Goal: Task Accomplishment & Management: Use online tool/utility

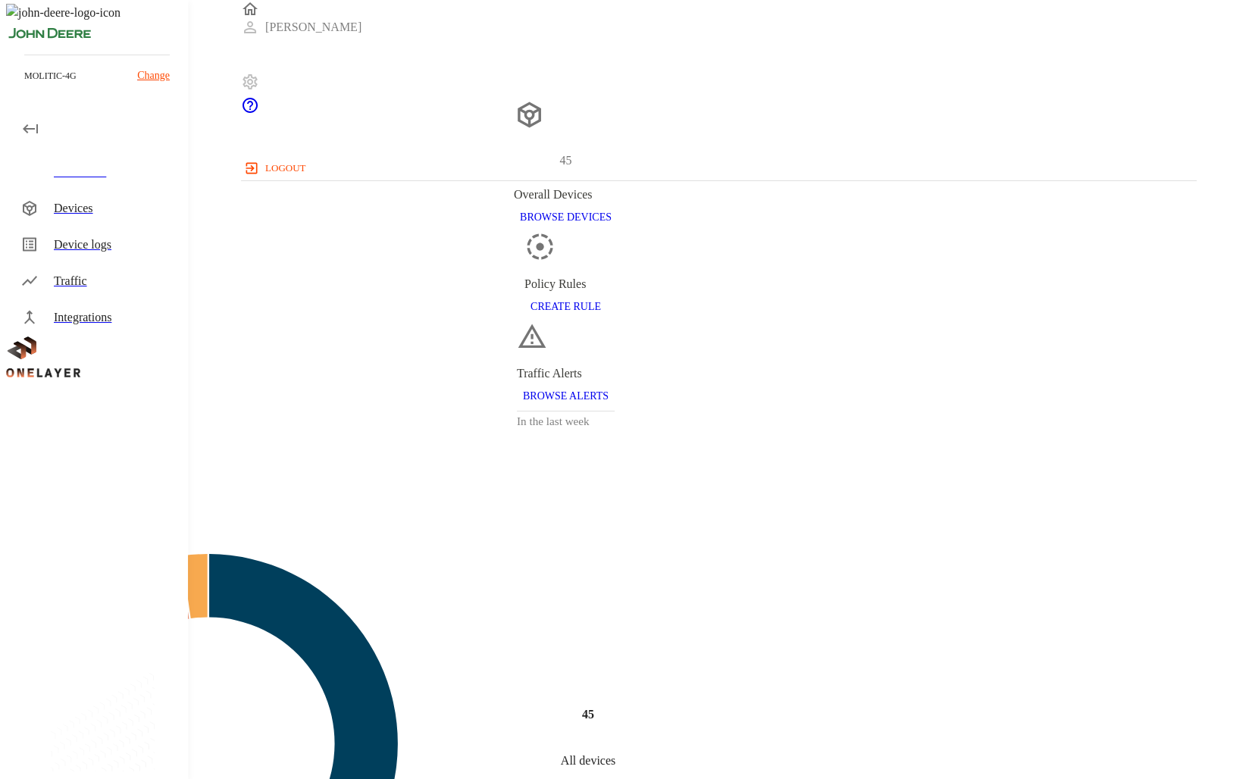
scroll to position [455, 944]
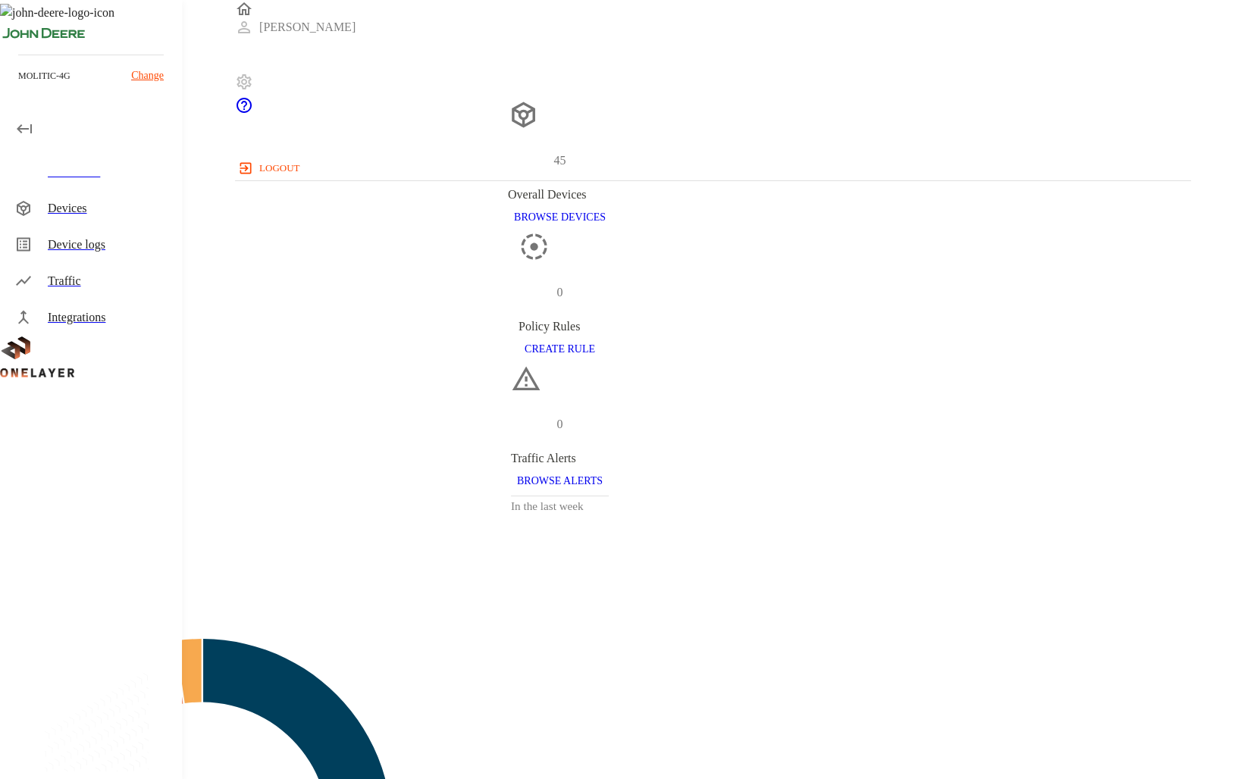
click at [135, 73] on p "Change" at bounding box center [147, 75] width 33 height 16
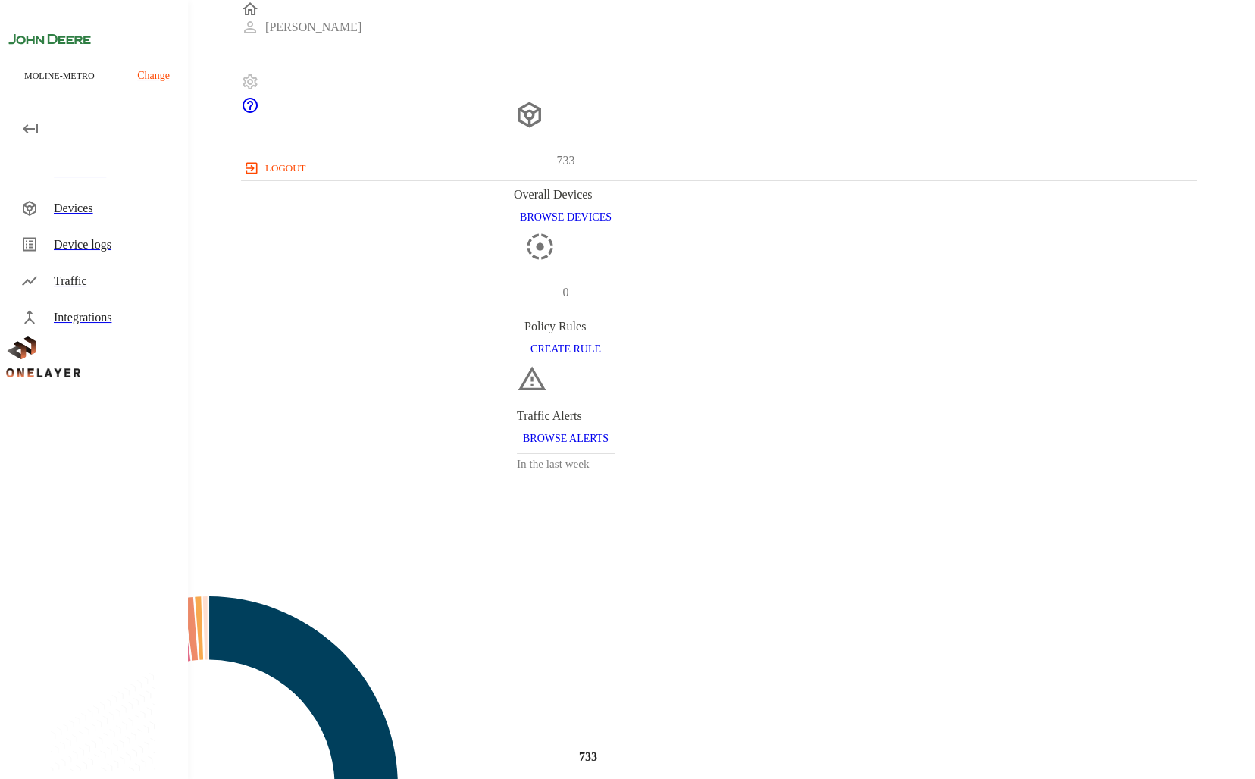
scroll to position [455, 944]
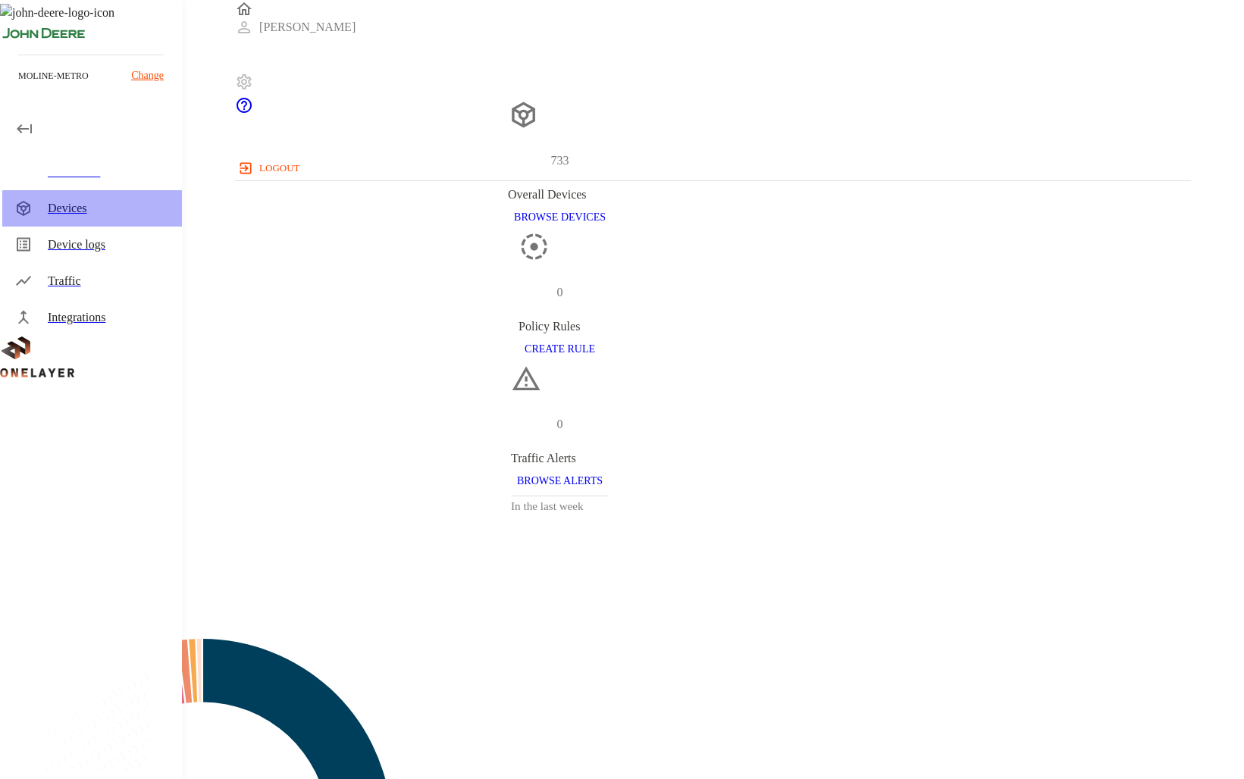
click at [74, 214] on div "Devices" at bounding box center [109, 208] width 122 height 18
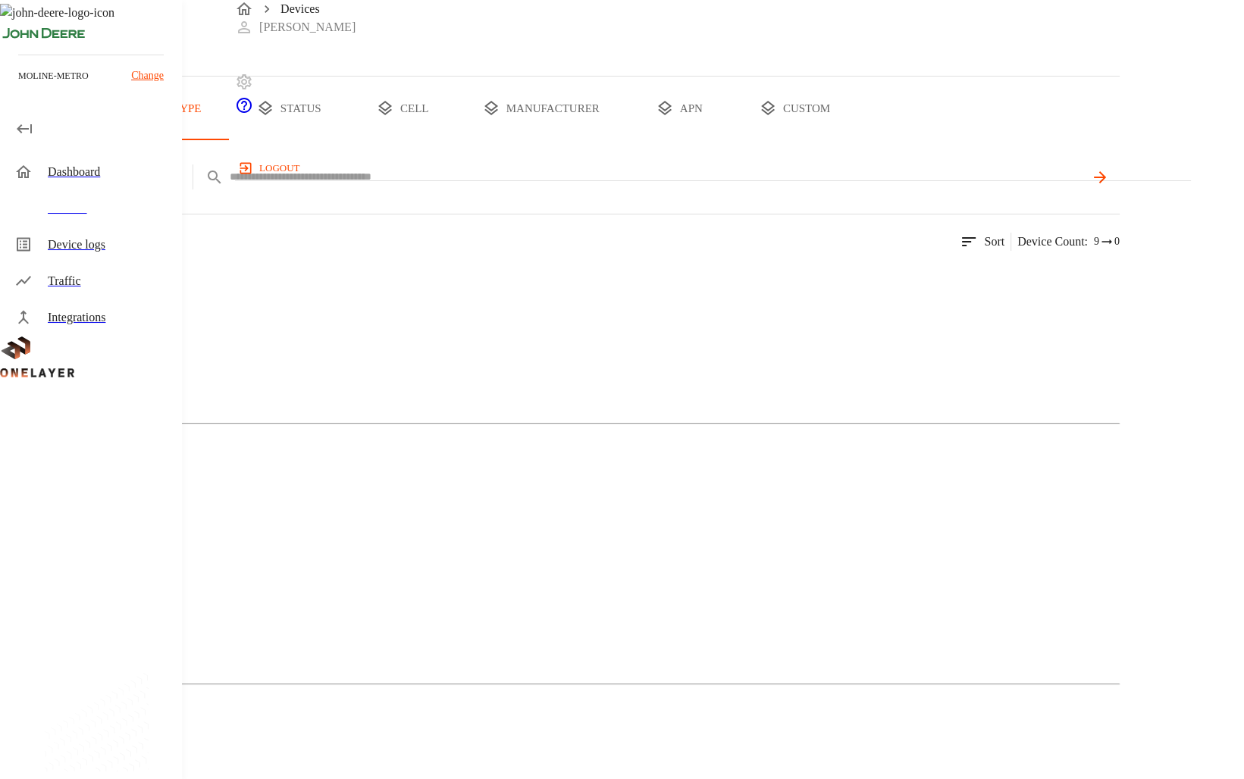
click at [540, 188] on input "text" at bounding box center [657, 177] width 854 height 22
paste input "**********"
type input "**********"
click at [30, 282] on img at bounding box center [30, 282] width 0 height 0
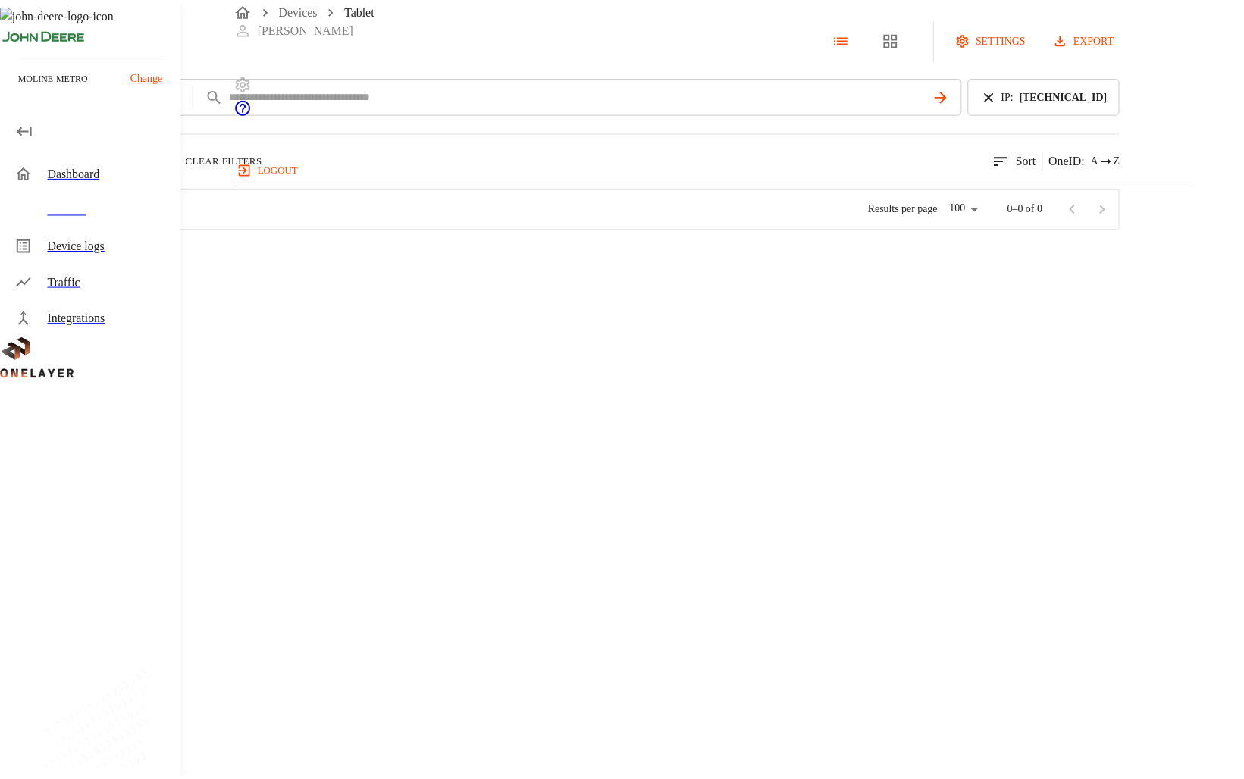
scroll to position [454, 953]
click at [389, 284] on div "LN920A12-WW Tablet #1daebdfb" at bounding box center [278, 257] width 222 height 55
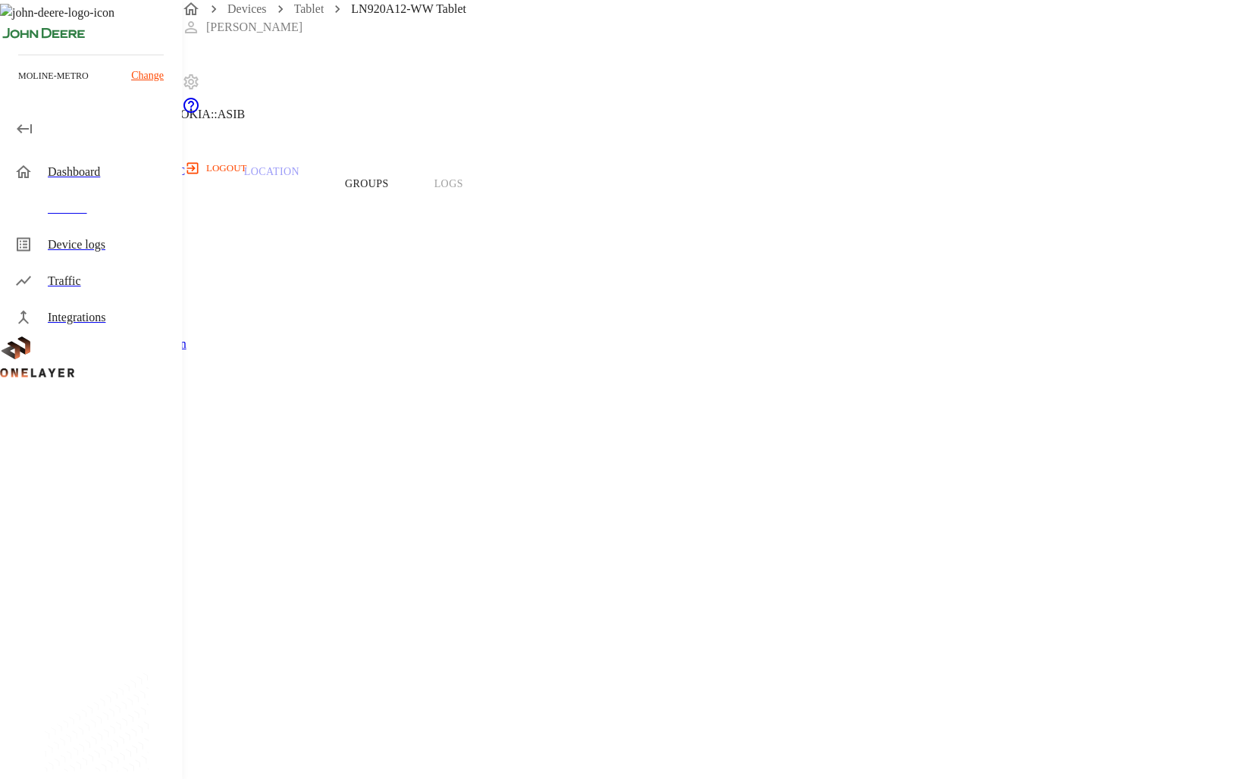
scroll to position [76, 0]
click at [199, 152] on p "Traffic" at bounding box center [163, 146] width 72 height 14
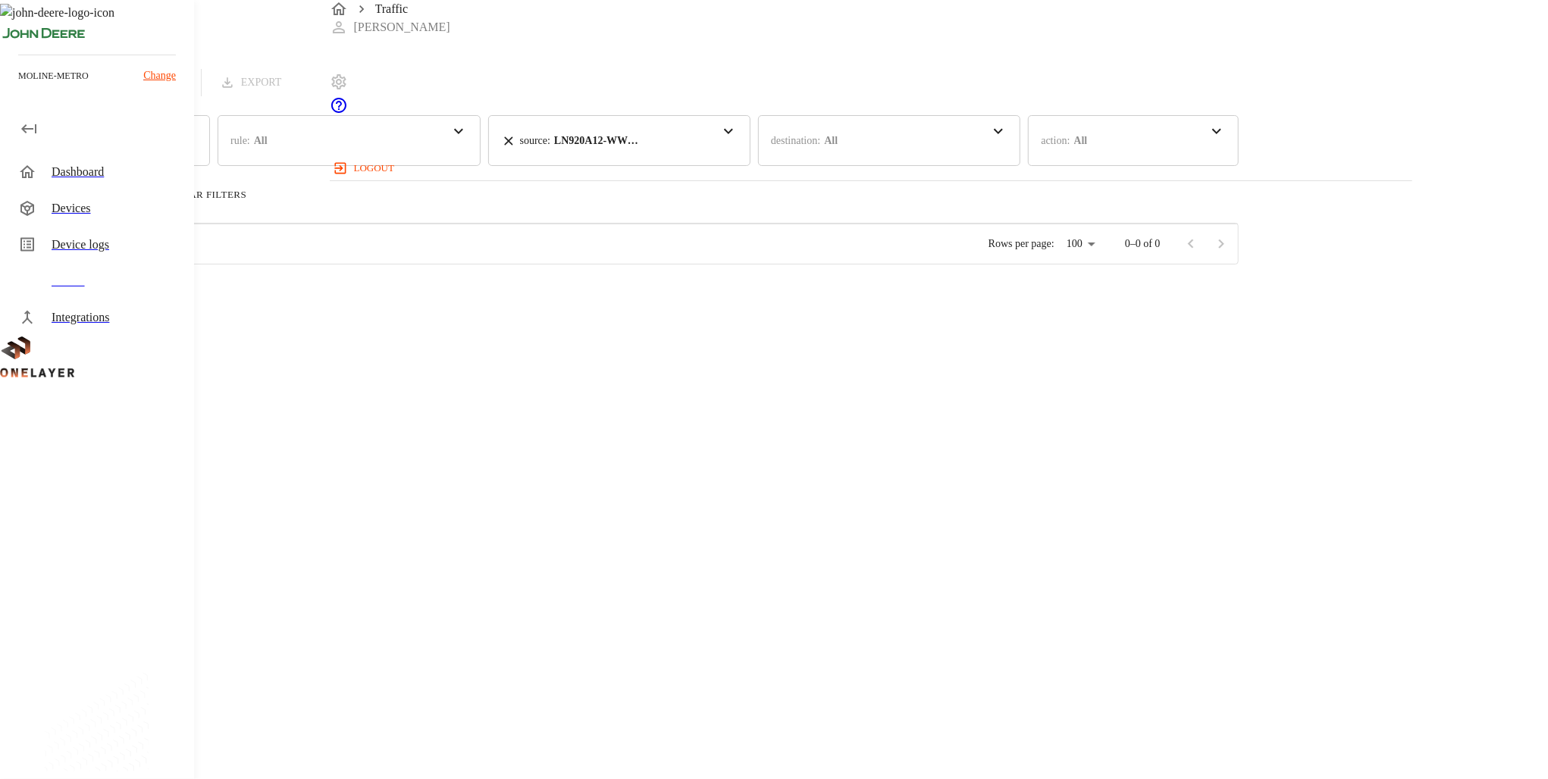
scroll to position [12, 12]
click at [269, 298] on div "LN920A12-WW Tablet #1daebdfb ([TECHNICAL_ID])" at bounding box center [179, 293] width 179 height 55
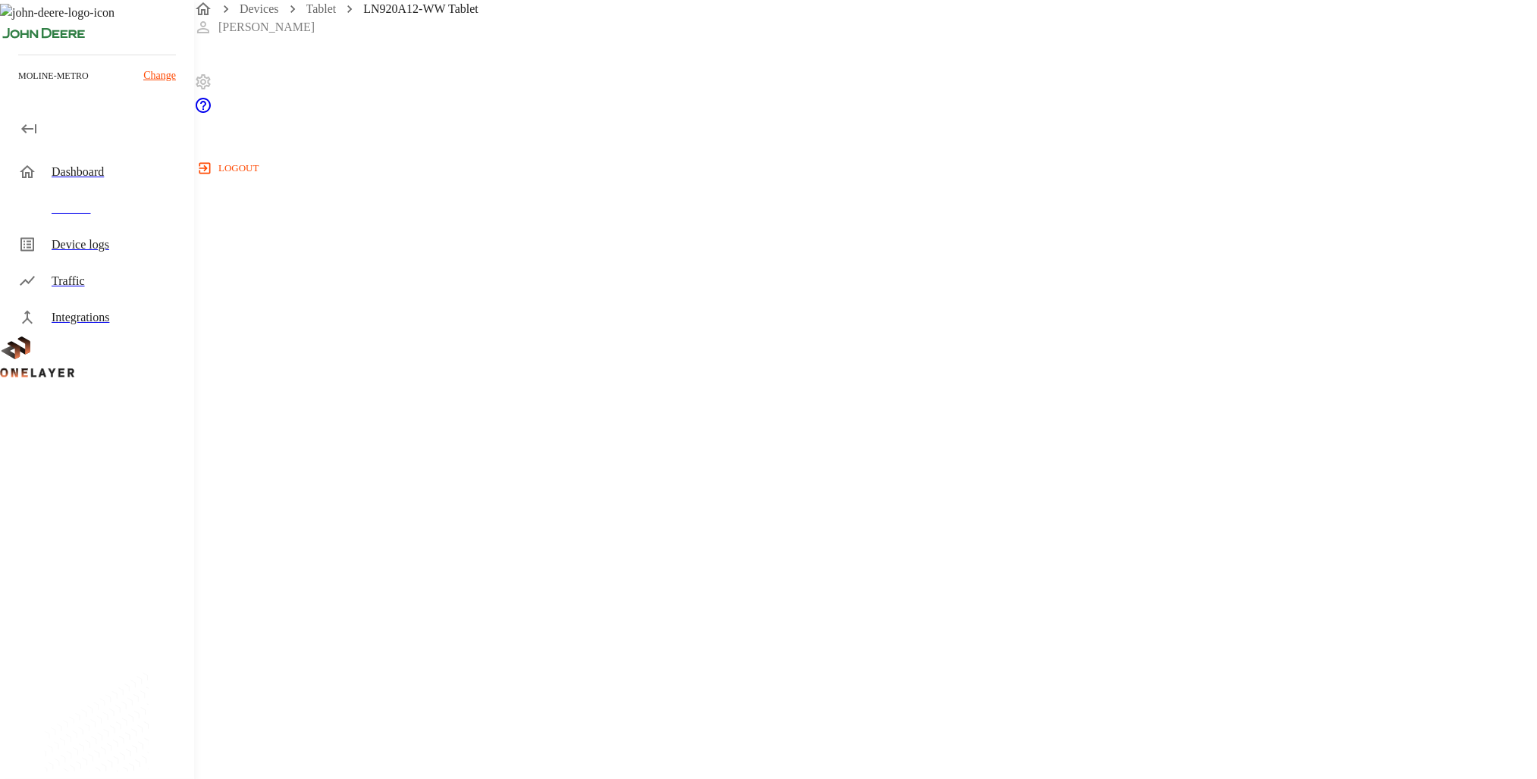
scroll to position [394, 0]
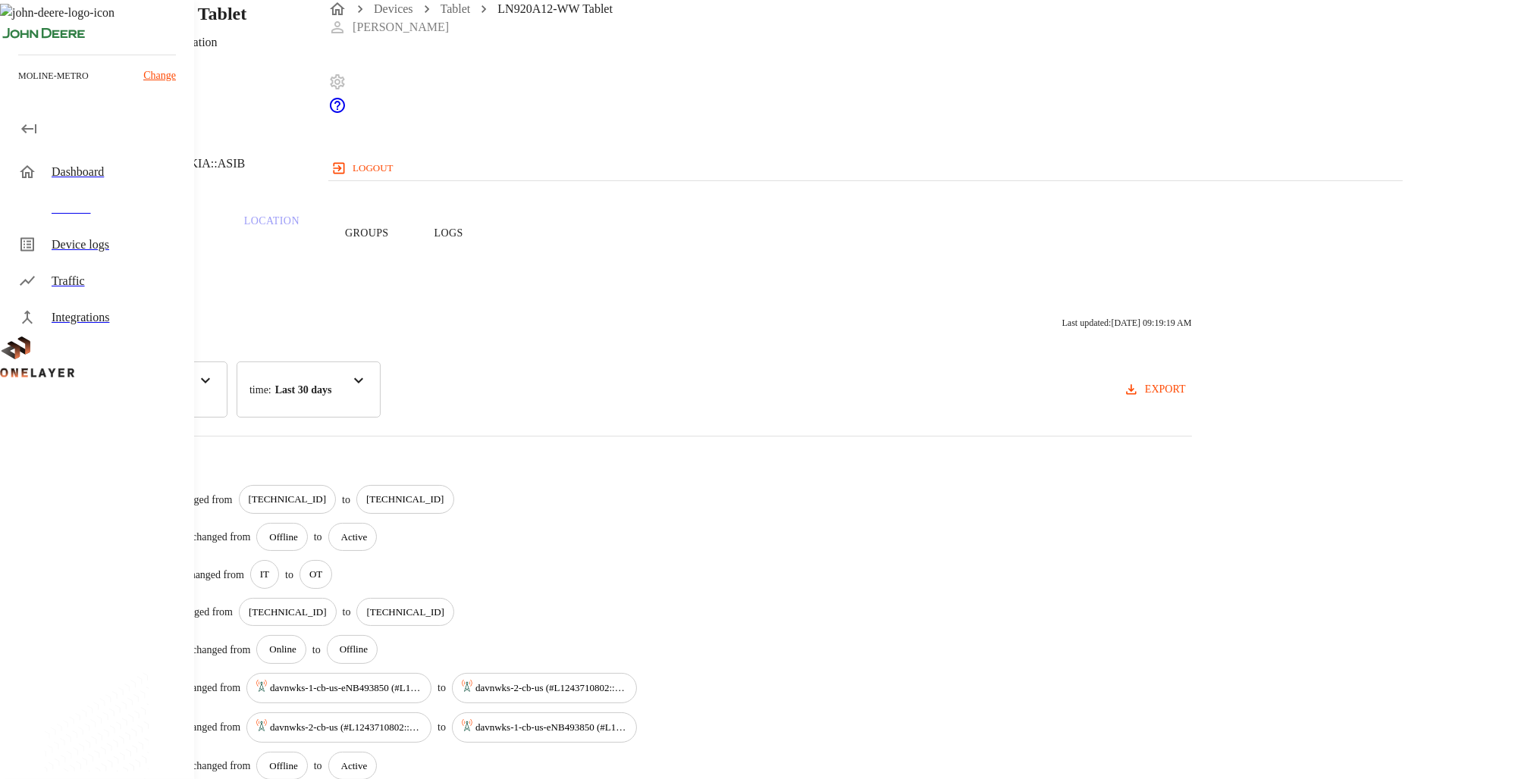
scroll to position [152, 0]
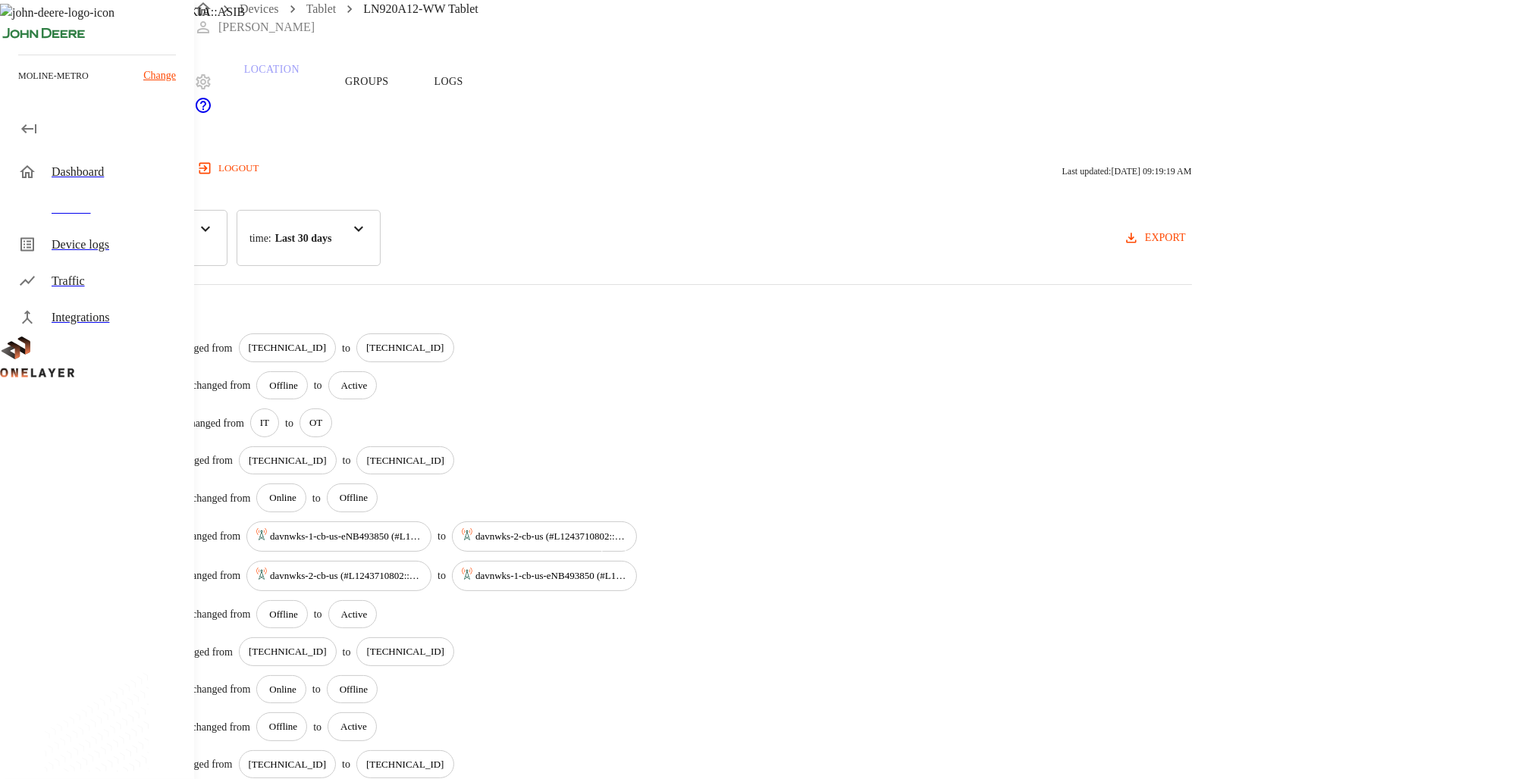
click at [421, 569] on p "davnwks-2-cb-us (#L1243710802::NOKIA::ASIB)" at bounding box center [346, 576] width 152 height 15
click at [627, 569] on p "davnwks-1-cb-us-eNB493850 (#L1243710840::NOKIA::ASIB)" at bounding box center [551, 576] width 152 height 15
click at [637, 561] on div "davnwks-1-cb-us-eNB493850 (#L1243710840::NOKIA::ASIB)" at bounding box center [544, 576] width 185 height 30
click at [421, 569] on p "davnwks-2-cb-us (#L1243710802::NOKIA::ASIB)" at bounding box center [346, 576] width 152 height 15
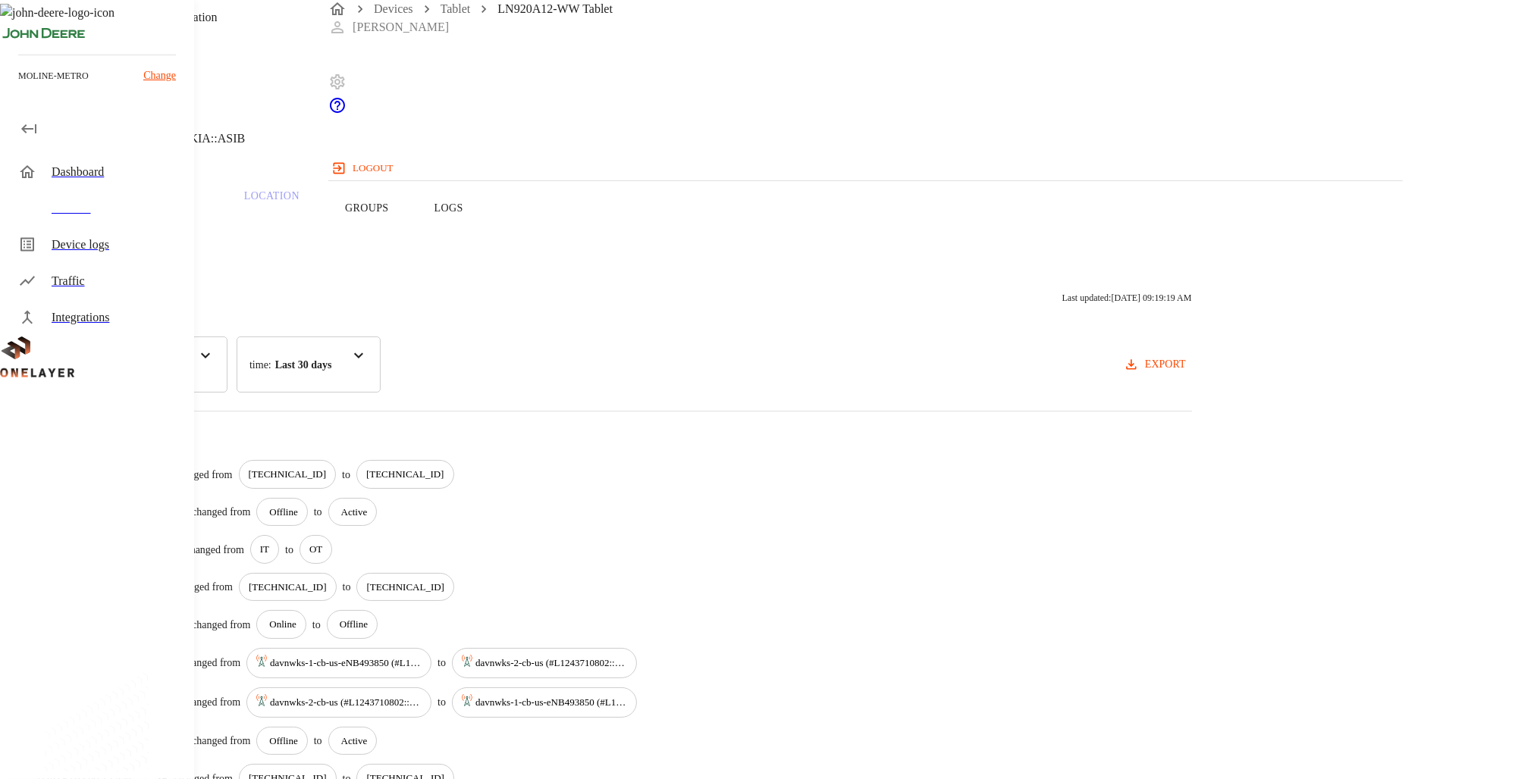
scroll to position [0, 0]
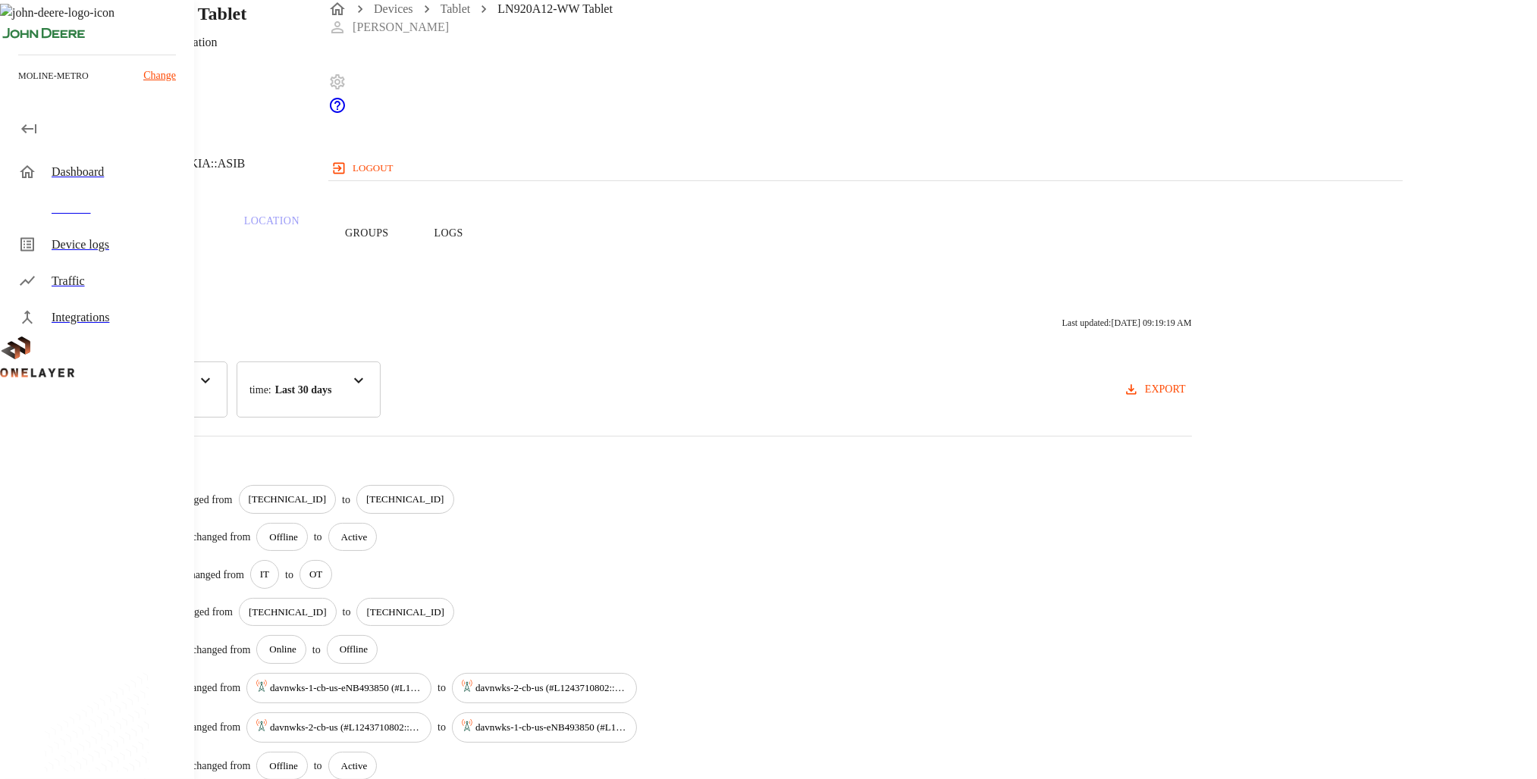
drag, startPoint x: 280, startPoint y: 323, endPoint x: 294, endPoint y: 284, distance: 42.0
click at [18, 102] on icon at bounding box center [9, 92] width 18 height 18
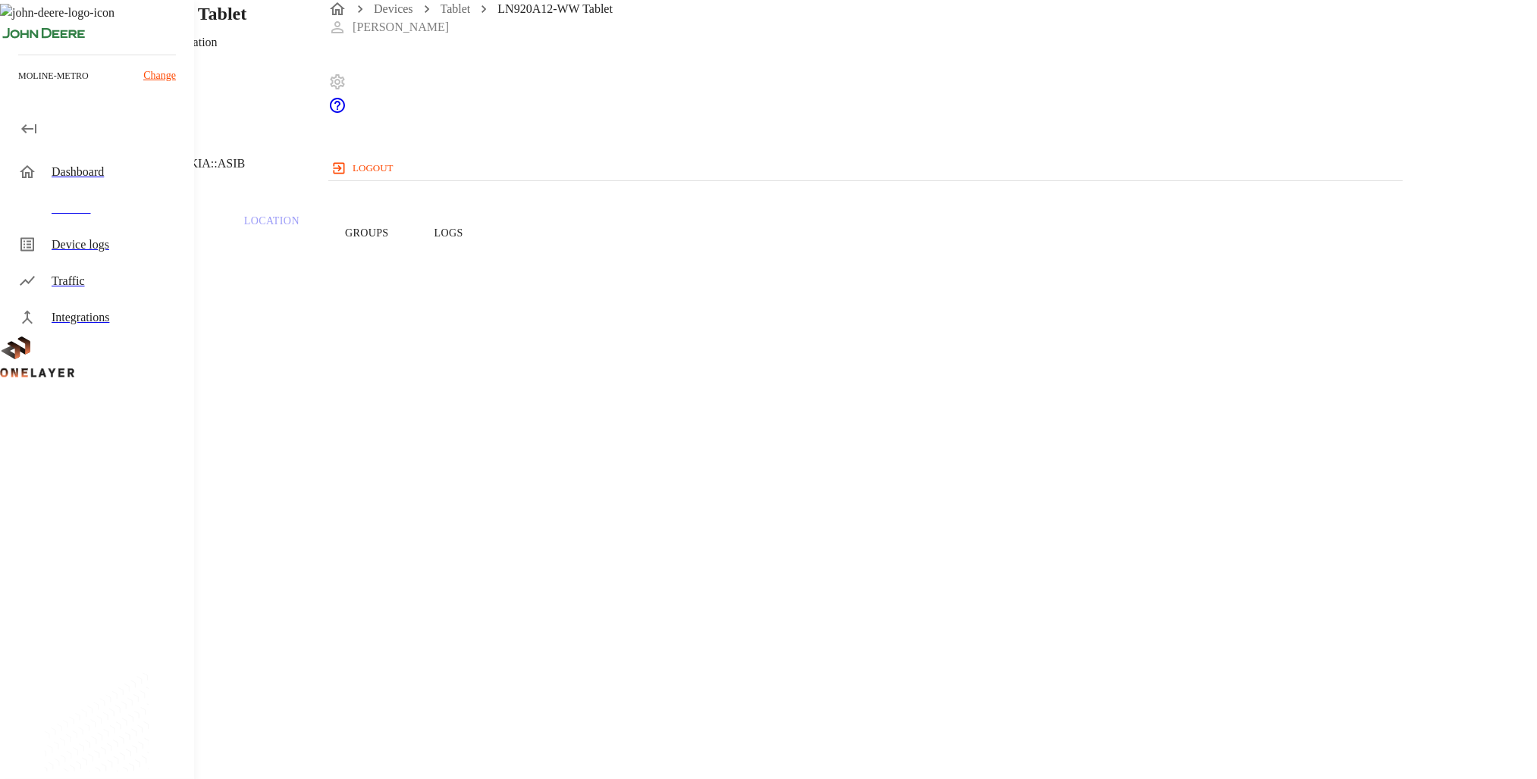
scroll to position [394, 0]
click at [486, 133] on button "Logs" at bounding box center [449, 142] width 74 height 96
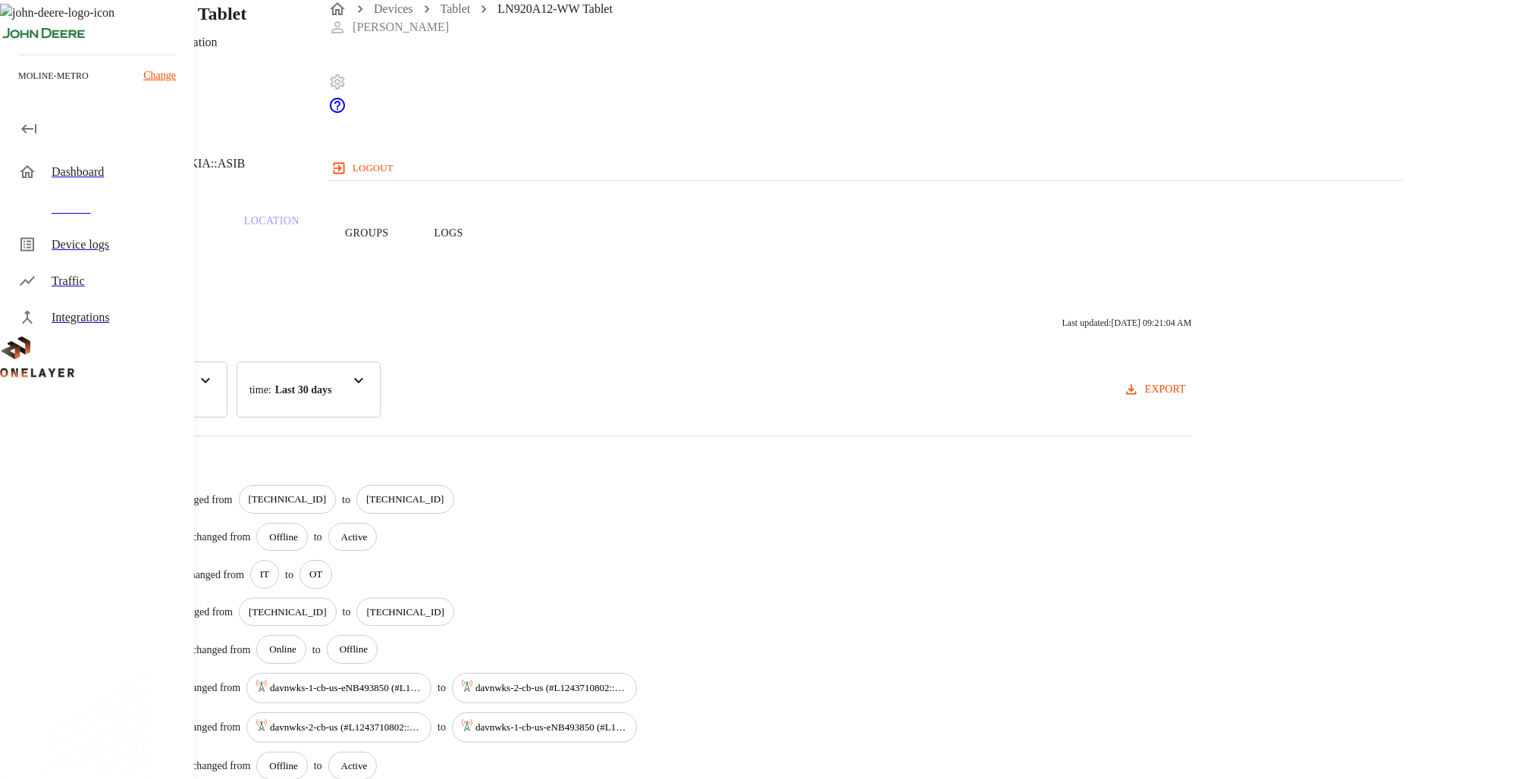
click at [412, 224] on button "Groups" at bounding box center [366, 233] width 89 height 96
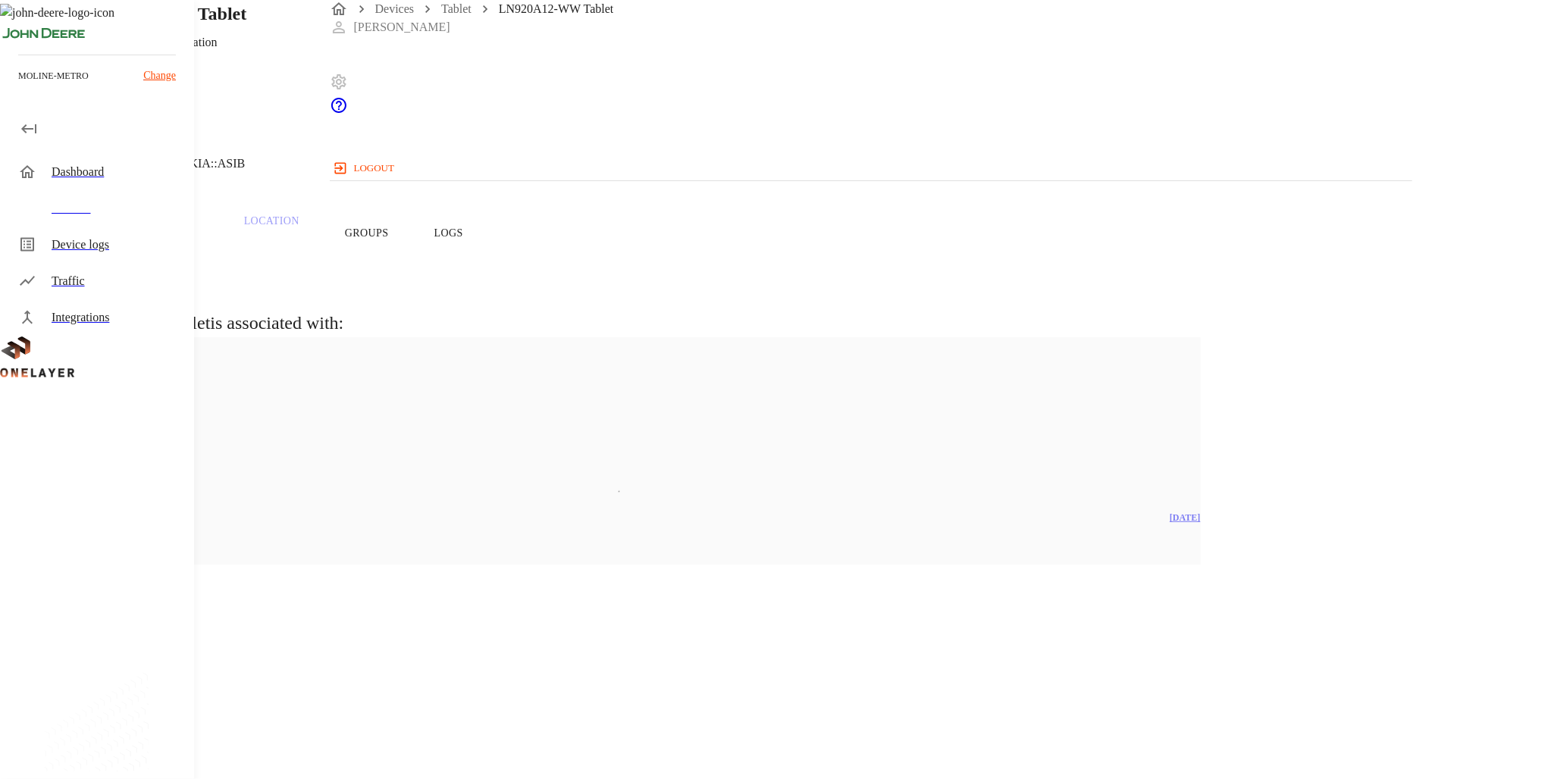
click at [221, 236] on button "Traffic" at bounding box center [163, 233] width 118 height 96
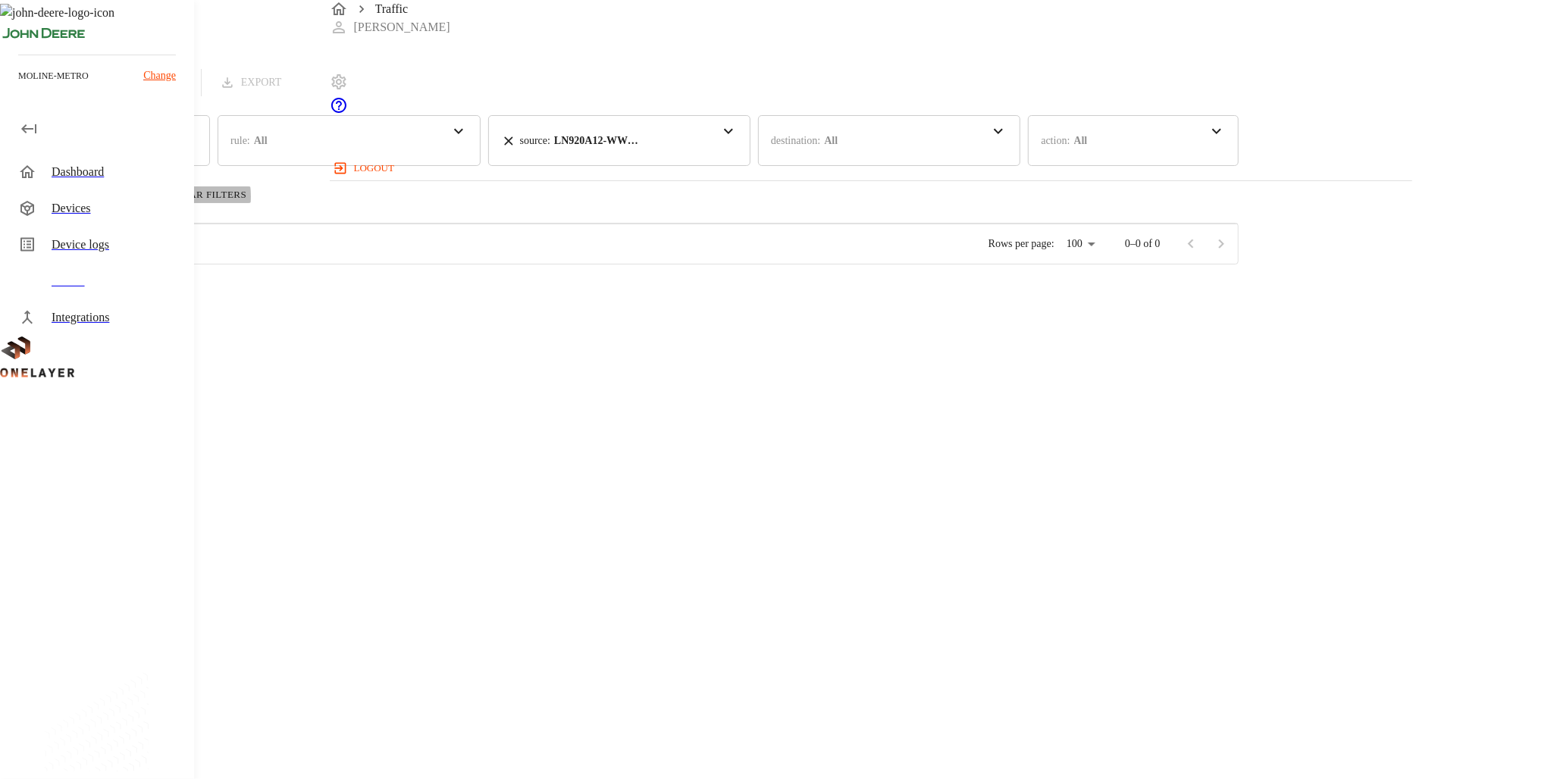
click at [252, 191] on button "Clear Filters" at bounding box center [199, 194] width 106 height 17
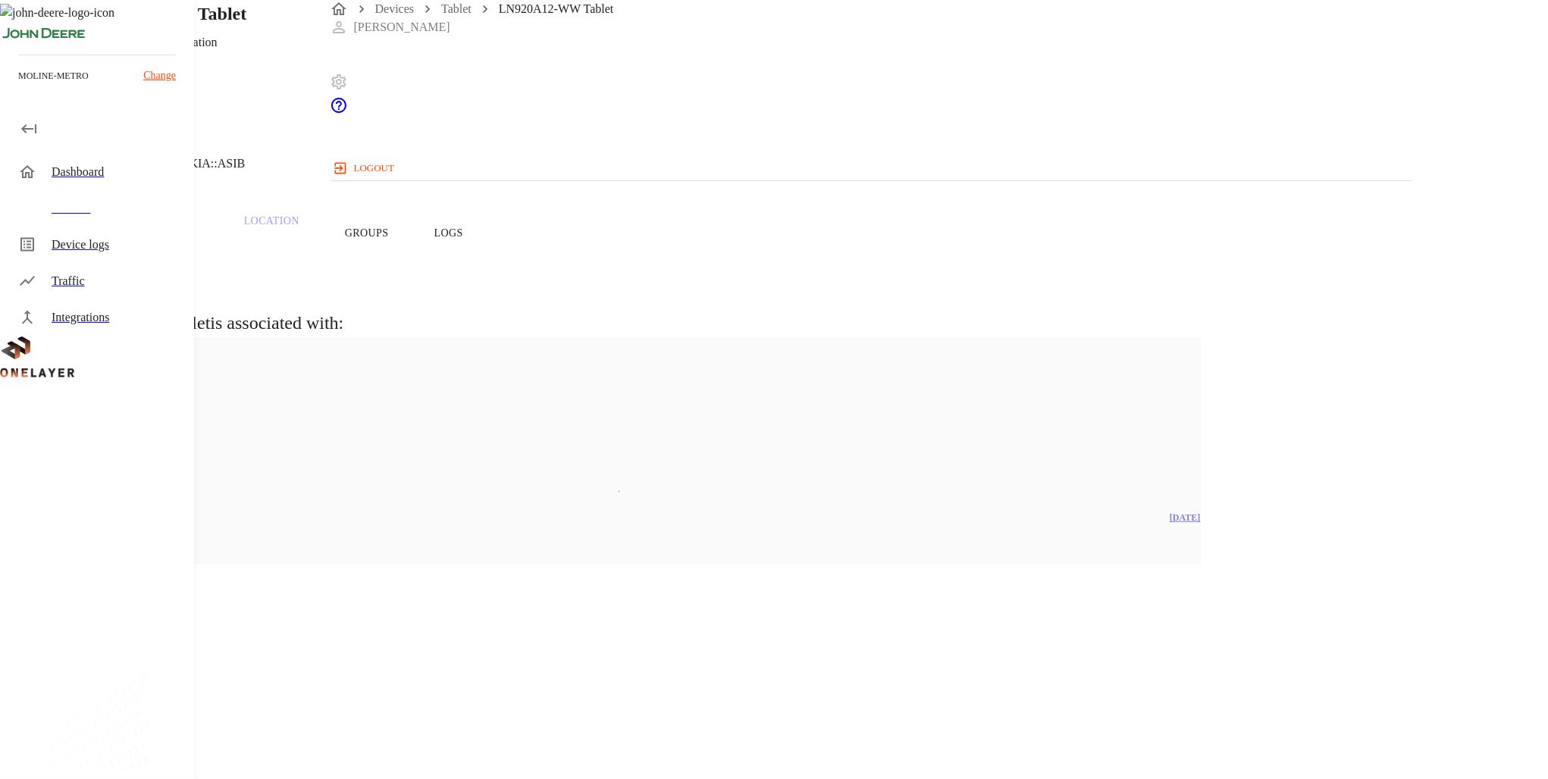
click at [199, 228] on p "Traffic" at bounding box center [163, 222] width 72 height 14
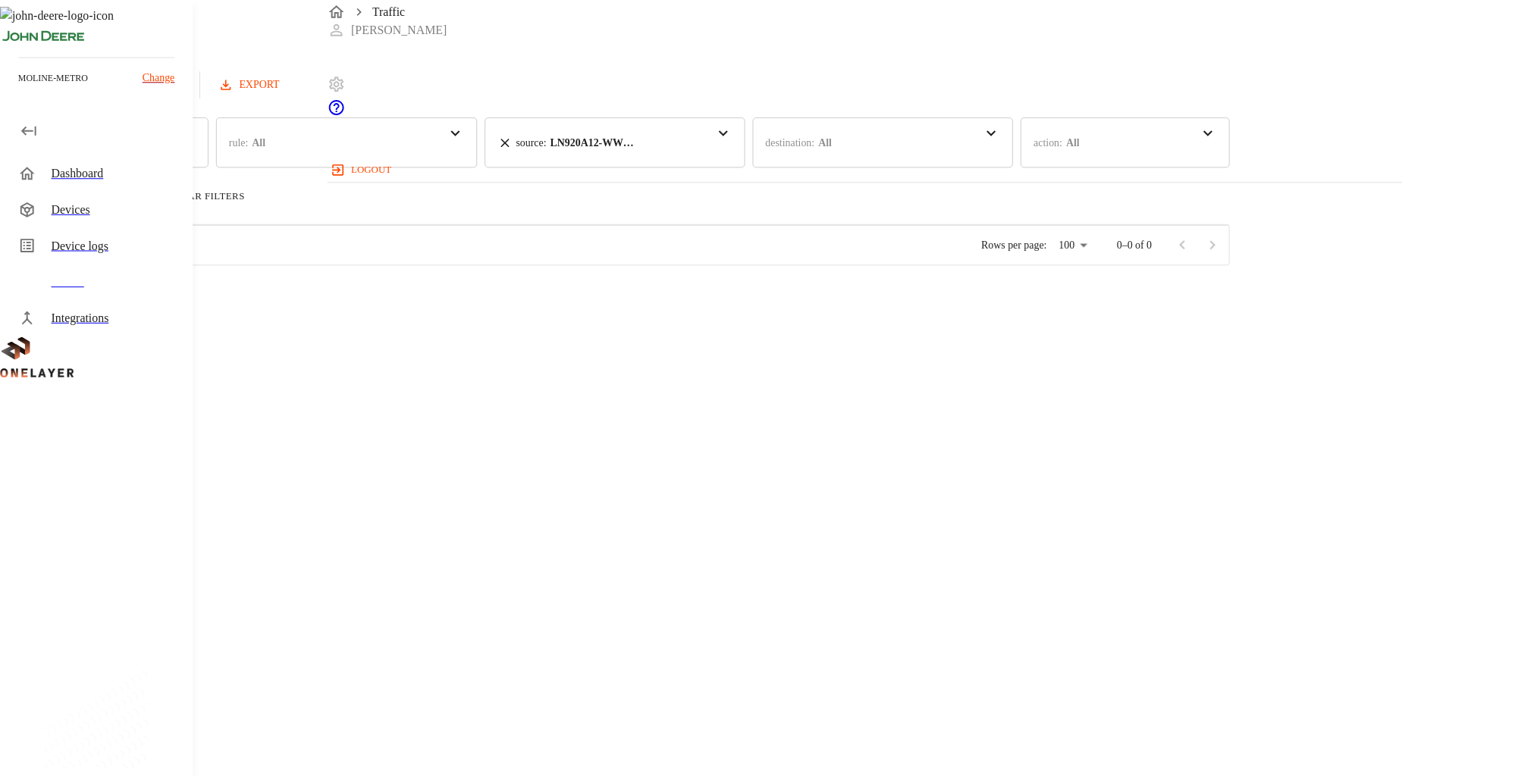
scroll to position [455, 1072]
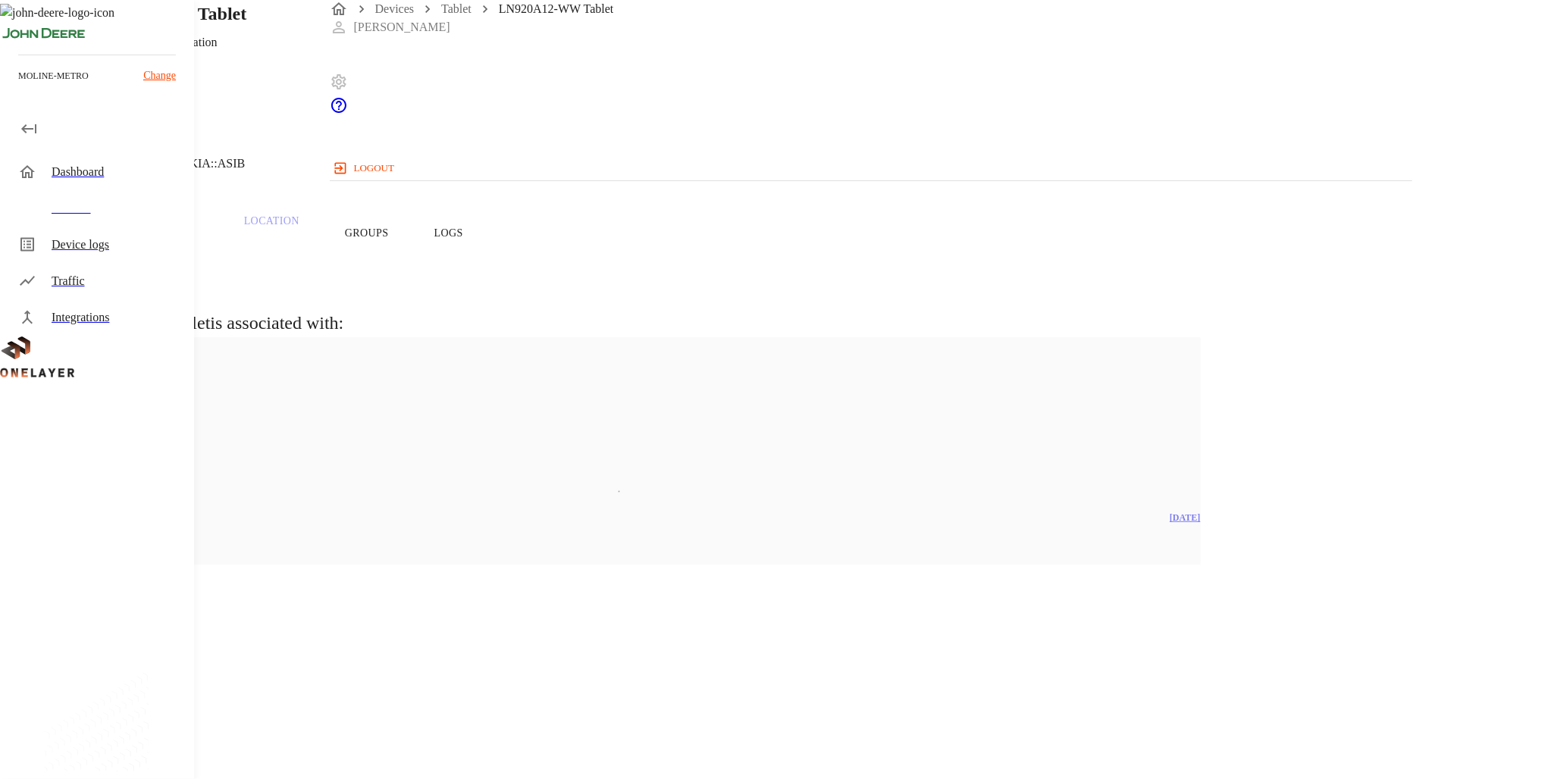
click at [104, 247] on button "Overview" at bounding box center [52, 233] width 104 height 96
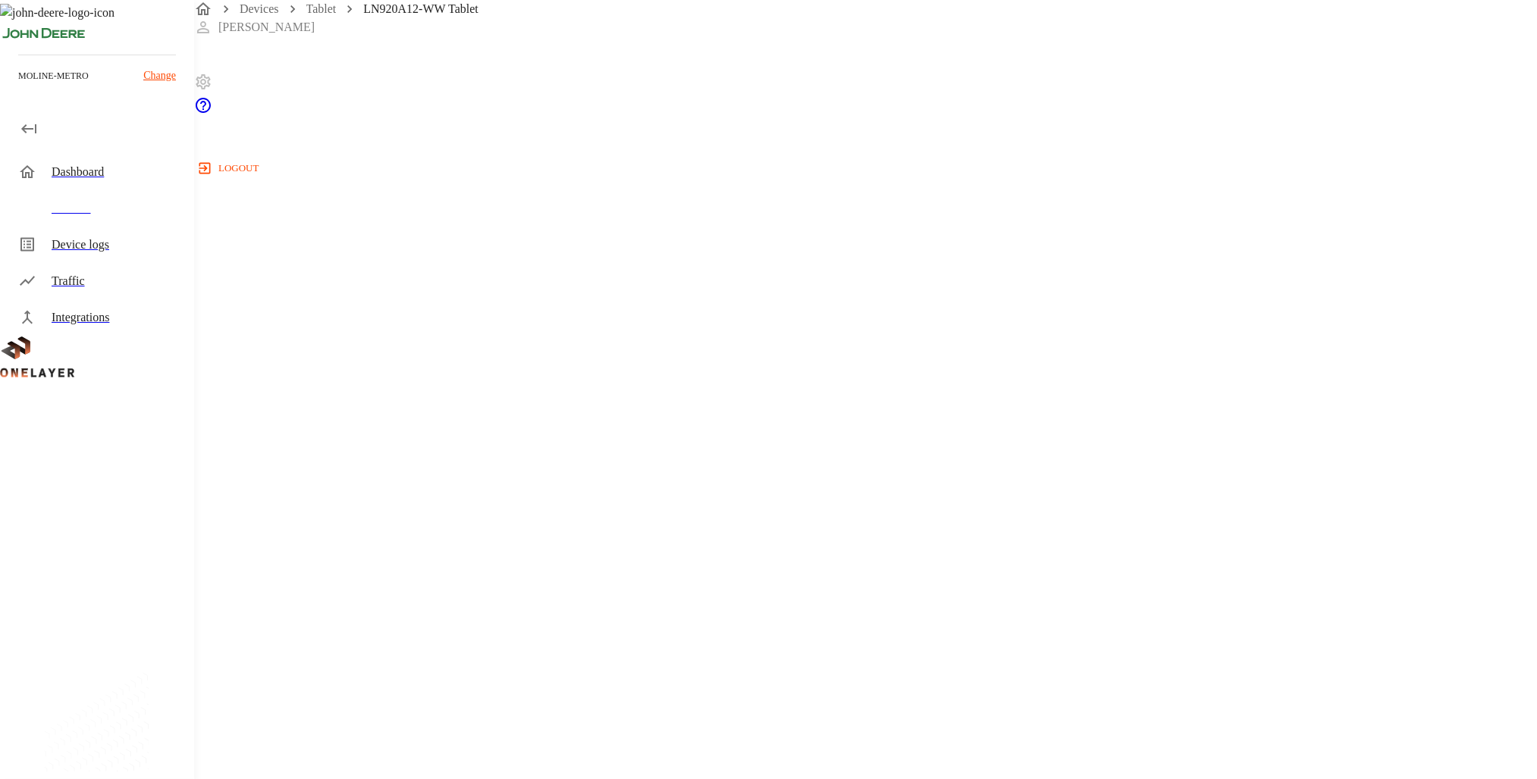
scroll to position [394, 0]
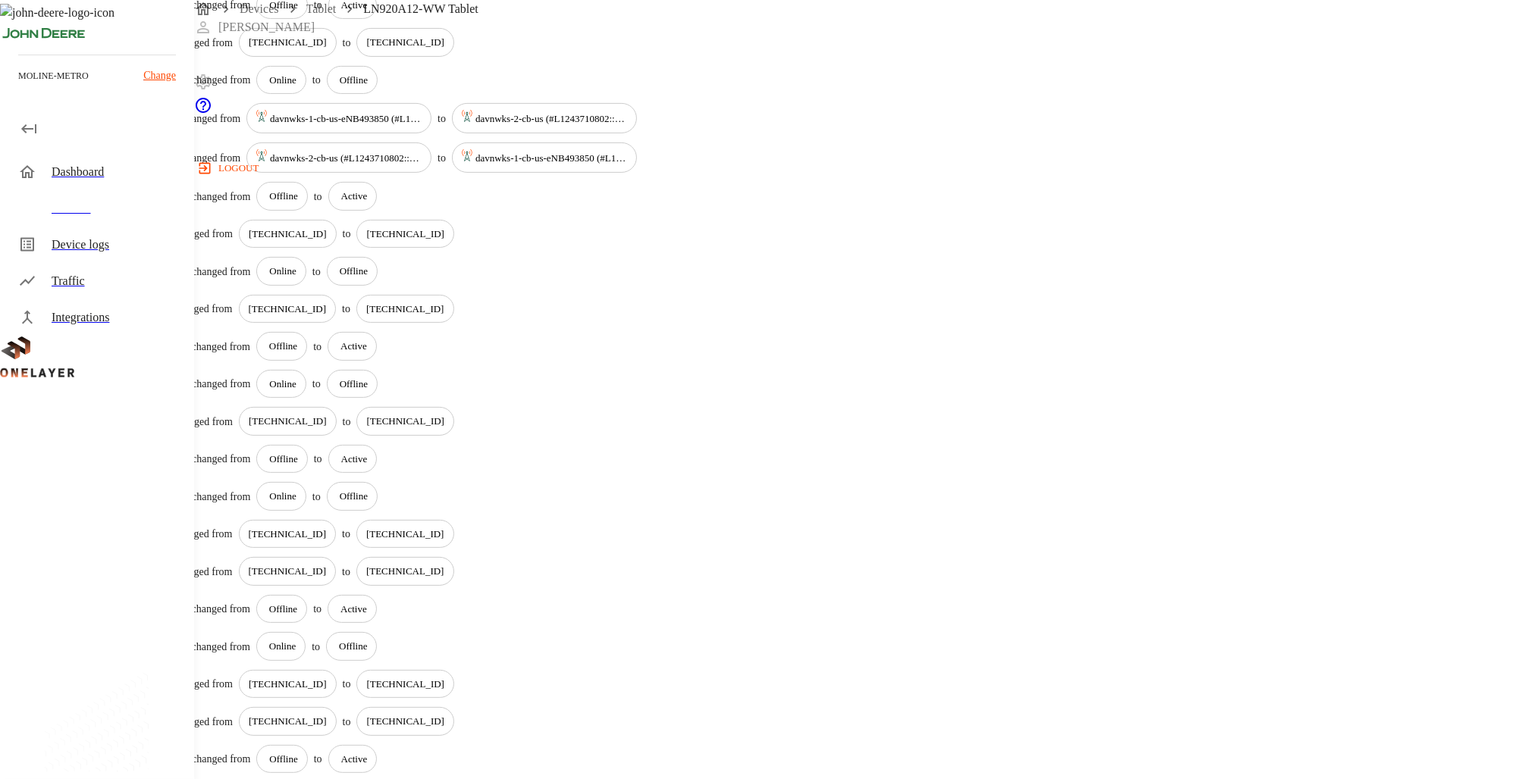
scroll to position [531, 0]
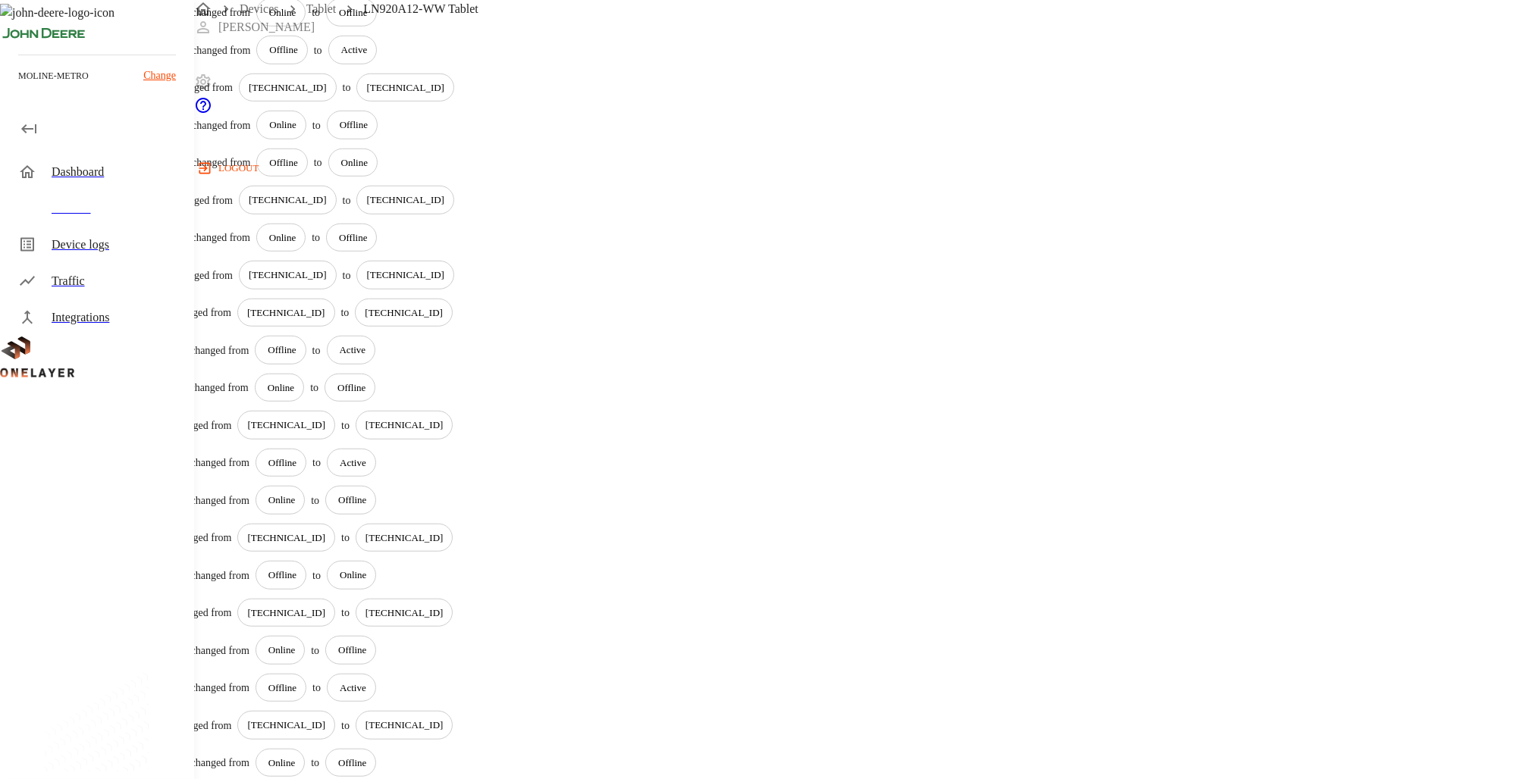
scroll to position [1613, 0]
